Goal: Information Seeking & Learning: Learn about a topic

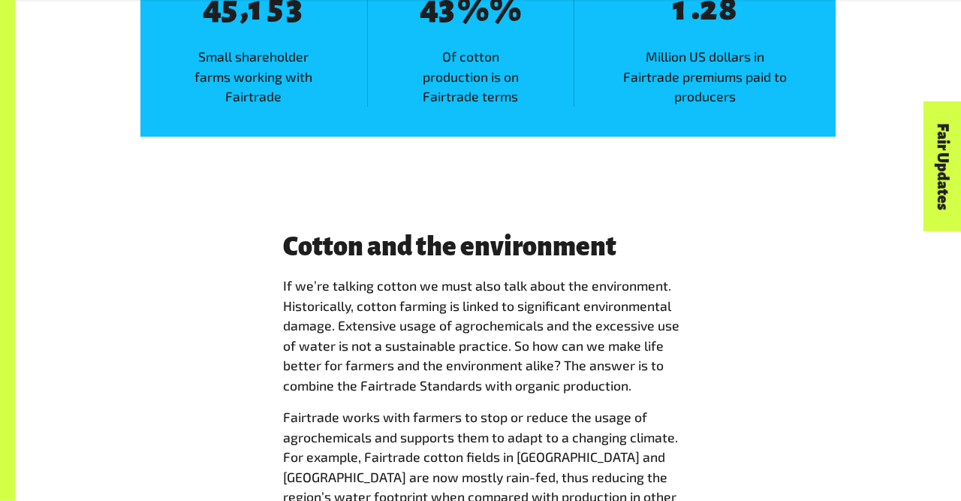
scroll to position [2890, 0]
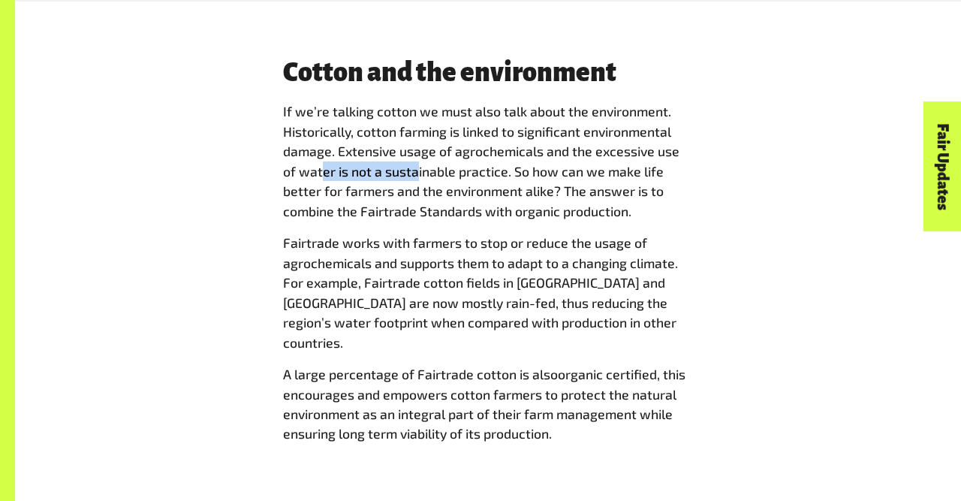
drag, startPoint x: 325, startPoint y: 175, endPoint x: 415, endPoint y: 175, distance: 89.4
click at [415, 175] on span "If we’re talking cotton we must also talk about the environment. Historically, …" at bounding box center [481, 161] width 397 height 116
click at [417, 186] on span "If we’re talking cotton we must also talk about the environment. Historically, …" at bounding box center [481, 161] width 397 height 116
drag, startPoint x: 417, startPoint y: 186, endPoint x: 388, endPoint y: 182, distance: 29.5
click at [388, 182] on p "If we’re talking cotton we must also talk about the environment. Historically, …" at bounding box center [488, 160] width 410 height 119
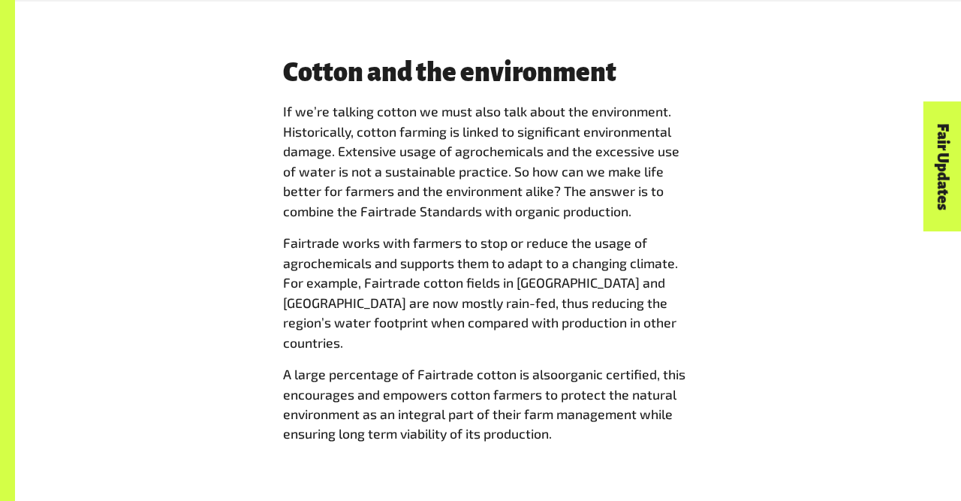
click at [394, 164] on p "If we’re talking cotton we must also talk about the environment. Historically, …" at bounding box center [488, 160] width 410 height 119
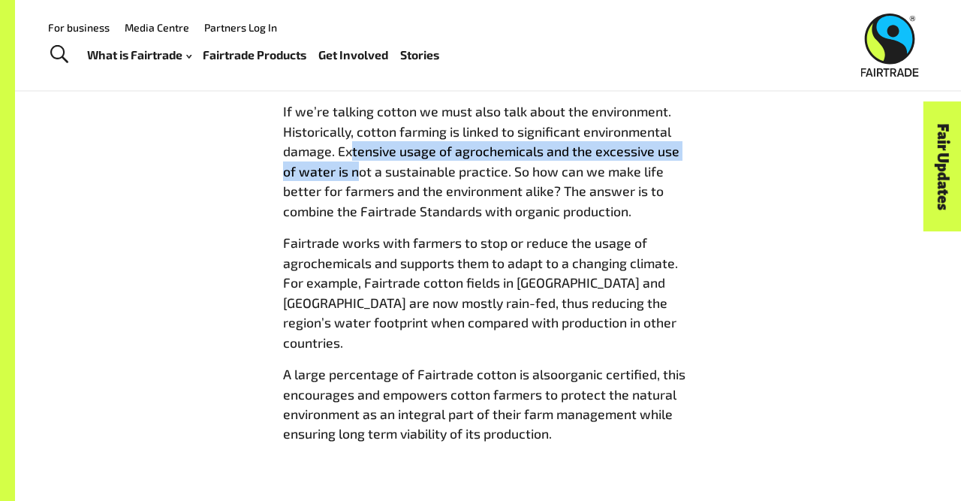
drag, startPoint x: 359, startPoint y: 155, endPoint x: 359, endPoint y: 167, distance: 12.0
click at [359, 167] on span "If we’re talking cotton we must also talk about the environment. Historically, …" at bounding box center [481, 161] width 397 height 116
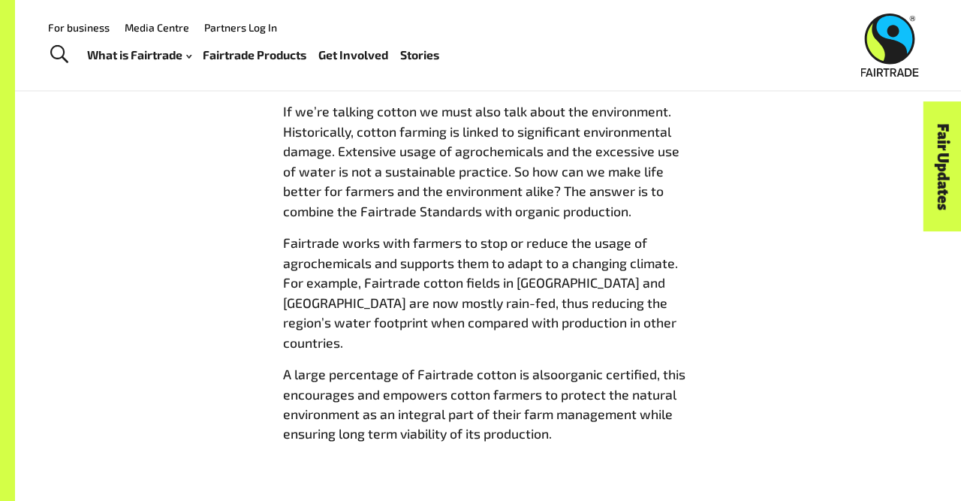
click at [483, 198] on span "If we’re talking cotton we must also talk about the environment. Historically, …" at bounding box center [481, 161] width 397 height 116
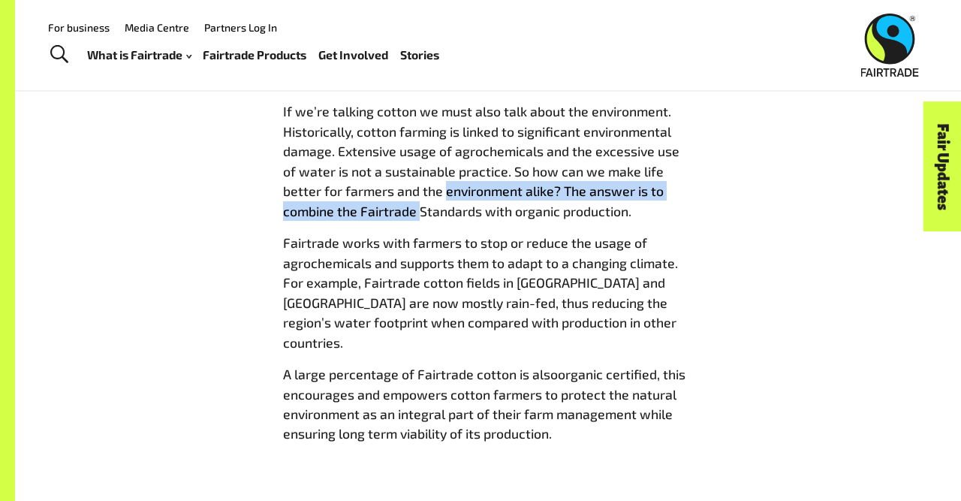
drag, startPoint x: 483, startPoint y: 198, endPoint x: 393, endPoint y: 210, distance: 90.9
click at [393, 210] on span "If we’re talking cotton we must also talk about the environment. Historically, …" at bounding box center [481, 161] width 397 height 116
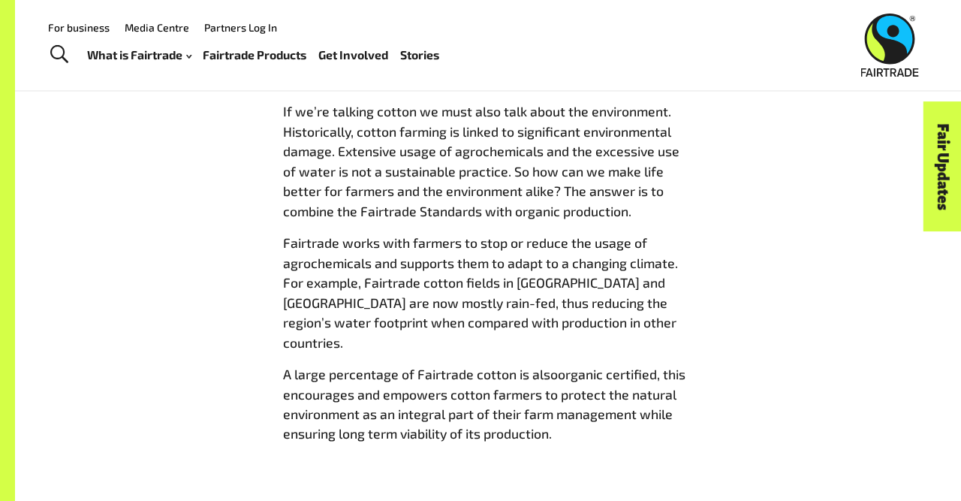
click at [397, 167] on span "If we’re talking cotton we must also talk about the environment. Historically, …" at bounding box center [481, 161] width 397 height 116
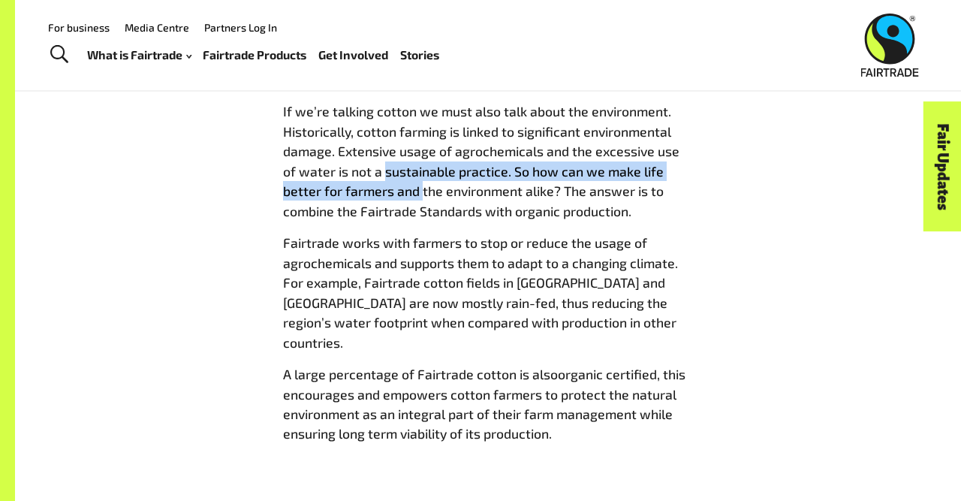
drag, startPoint x: 397, startPoint y: 167, endPoint x: 405, endPoint y: 190, distance: 24.0
click at [405, 189] on span "If we’re talking cotton we must also talk about the environment. Historically, …" at bounding box center [481, 161] width 397 height 116
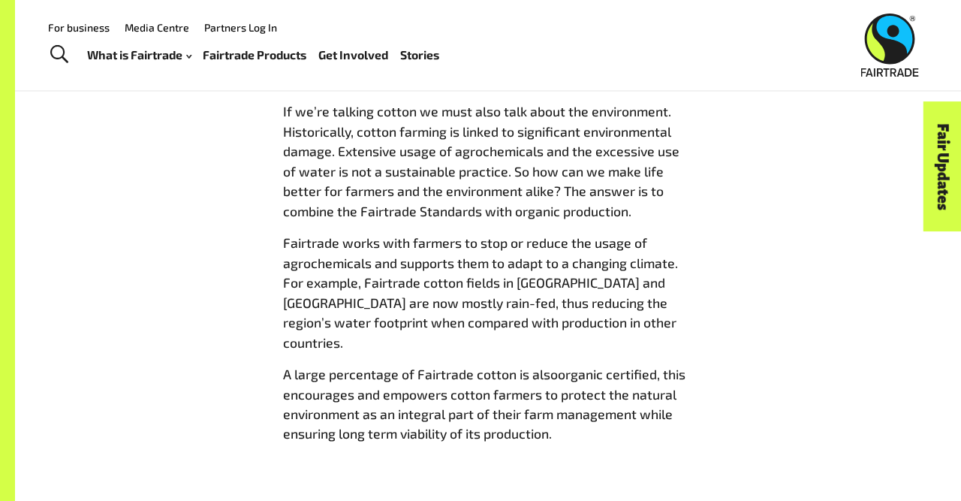
click at [409, 202] on p "If we’re talking cotton we must also talk about the environment. Historically, …" at bounding box center [488, 160] width 410 height 119
drag, startPoint x: 411, startPoint y: 204, endPoint x: 414, endPoint y: 214, distance: 10.9
click at [414, 213] on p "If we’re talking cotton we must also talk about the environment. Historically, …" at bounding box center [488, 160] width 410 height 119
click at [418, 273] on p "Fairtrade works with farmers to stop or reduce the usage of agrochemicals and s…" at bounding box center [488, 292] width 410 height 119
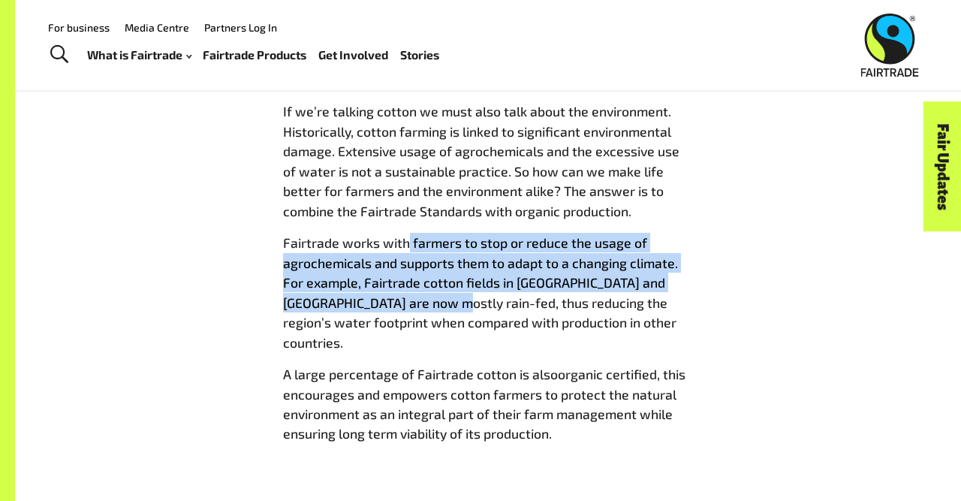
drag, startPoint x: 422, startPoint y: 303, endPoint x: 408, endPoint y: 229, distance: 75.7
click at [408, 229] on div "Cotton and the environment If we’re talking cotton we must also talk about the …" at bounding box center [488, 257] width 428 height 397
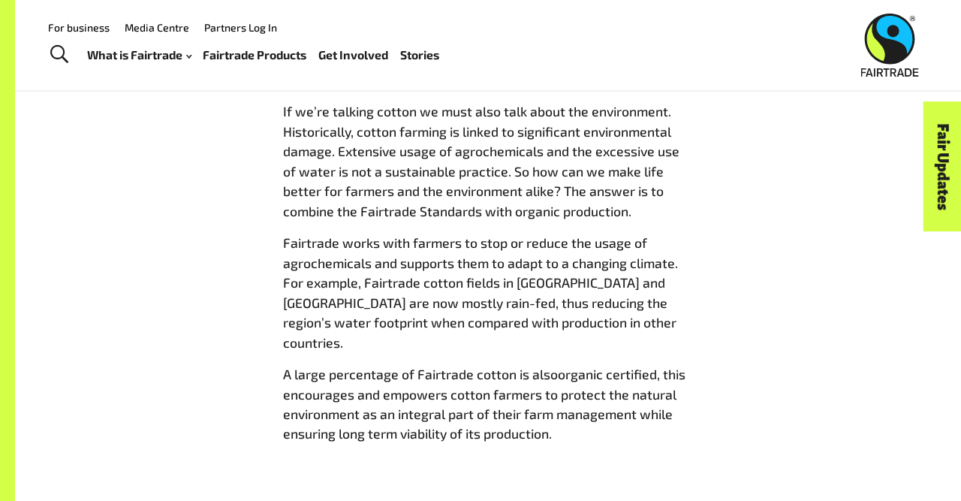
click at [466, 304] on span "Fairtrade works with farmers to stop or reduce the usage of agrochemicals and s…" at bounding box center [480, 292] width 395 height 116
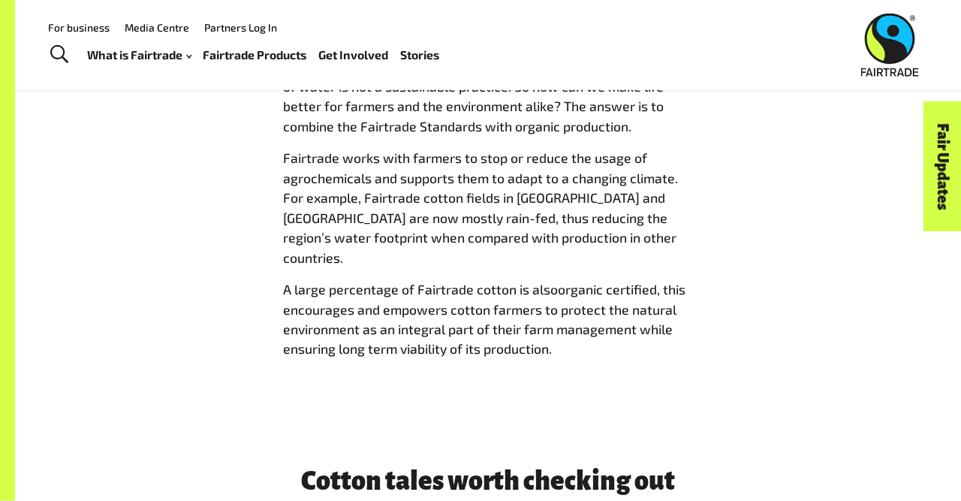
scroll to position [2968, 0]
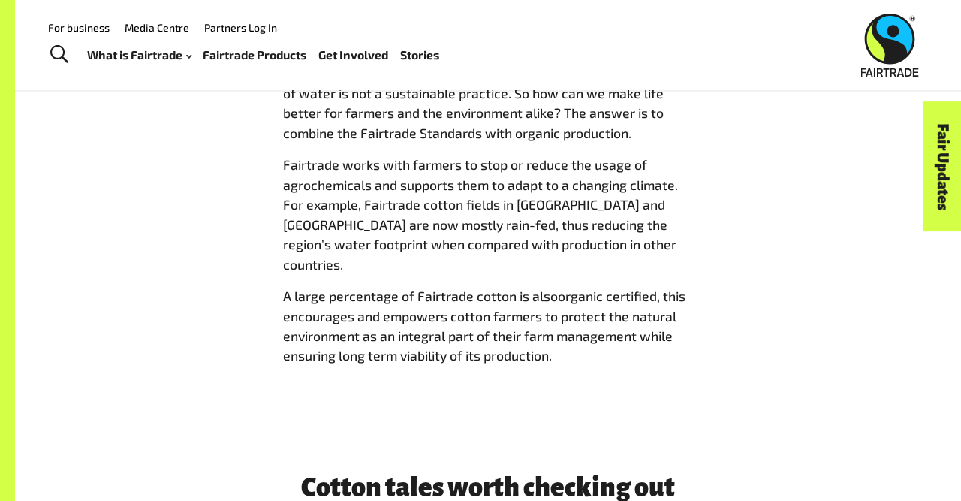
drag, startPoint x: 475, startPoint y: 177, endPoint x: 435, endPoint y: 152, distance: 47.9
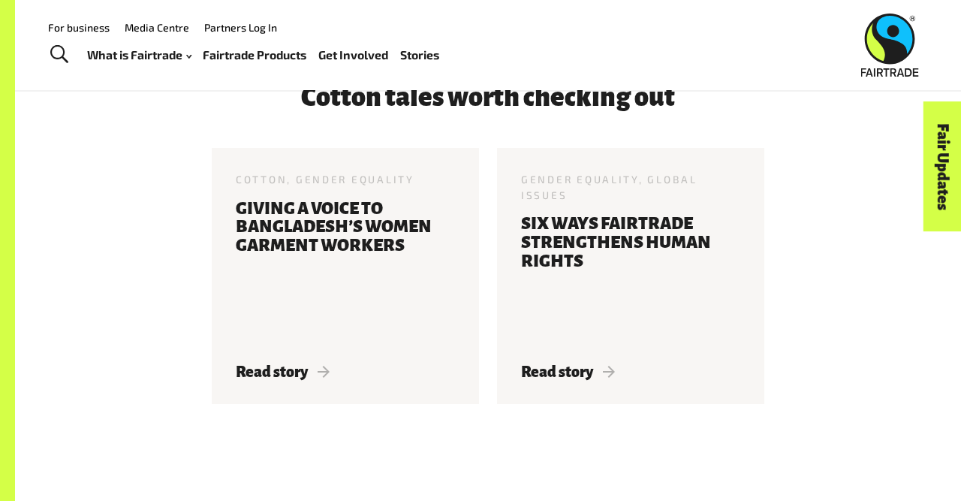
click at [300, 85] on header "Menu For business Media Centre Partners Log In What is Fairtrade How Fairtrade …" at bounding box center [480, 45] width 961 height 90
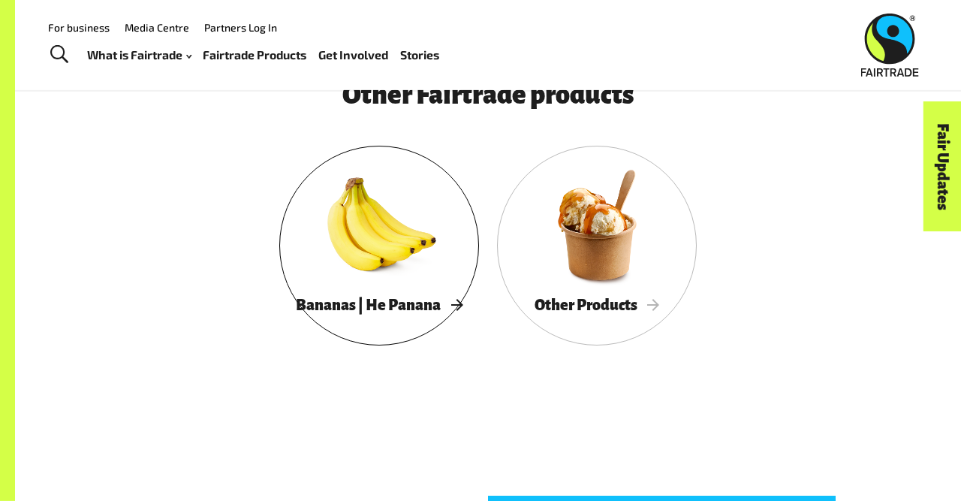
scroll to position [3712, 0]
